Goal: Task Accomplishment & Management: Complete application form

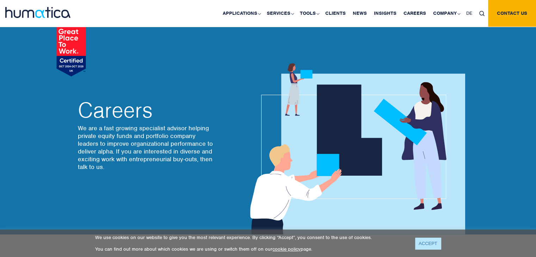
click at [432, 239] on link "ACCEPT" at bounding box center [428, 244] width 26 height 12
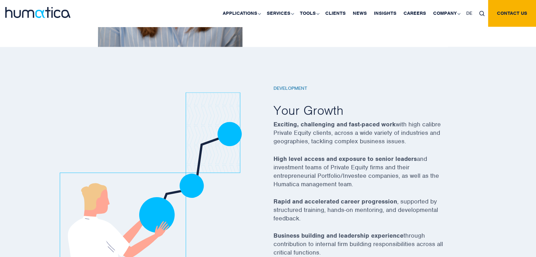
scroll to position [1183, 0]
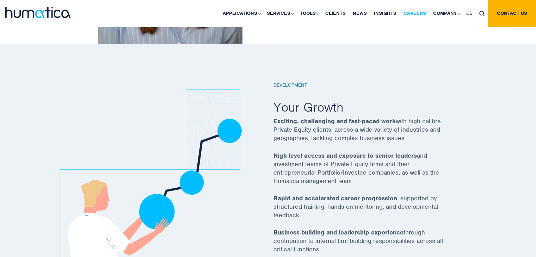
click at [417, 17] on link "Careers" at bounding box center [415, 13] width 30 height 27
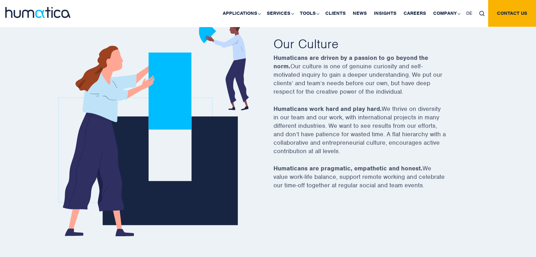
scroll to position [178, 0]
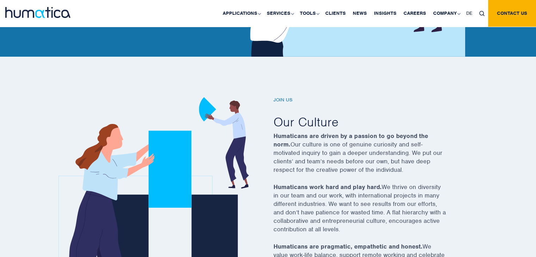
click at [283, 100] on h6 "Join us" at bounding box center [368, 100] width 190 height 6
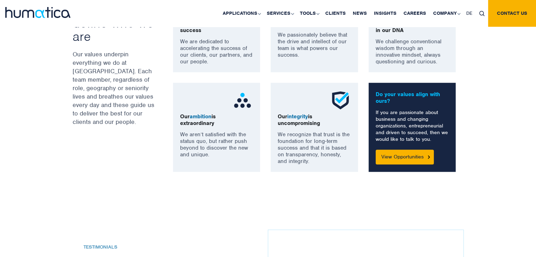
scroll to position [564, 0]
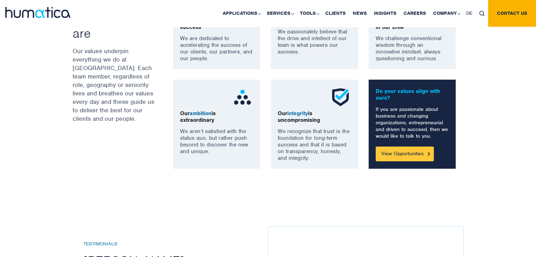
click at [407, 154] on link "View Opportunities" at bounding box center [405, 154] width 58 height 15
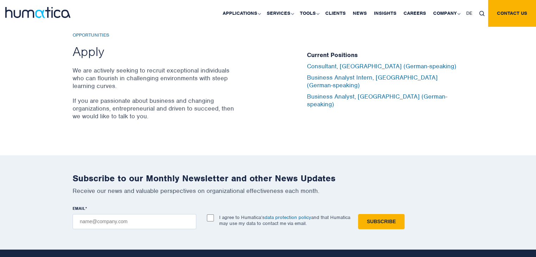
scroll to position [564, 0]
